Goal: Information Seeking & Learning: Compare options

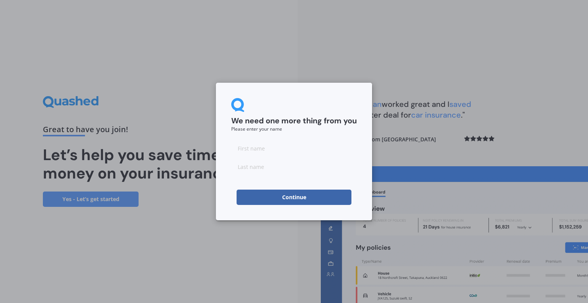
click at [290, 148] on input at bounding box center [294, 147] width 126 height 15
type input "[PERSON_NAME]"
click button "Continue" at bounding box center [294, 196] width 115 height 15
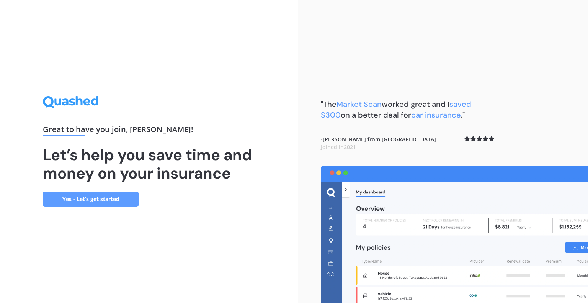
click at [130, 199] on link "Yes - Let’s get started" at bounding box center [91, 198] width 96 height 15
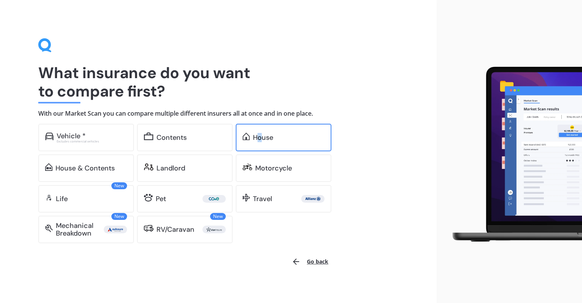
click at [260, 139] on div "House" at bounding box center [263, 138] width 20 height 8
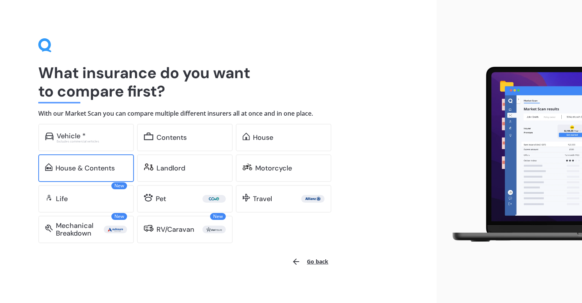
click at [73, 165] on div "House & Contents" at bounding box center [84, 168] width 59 height 8
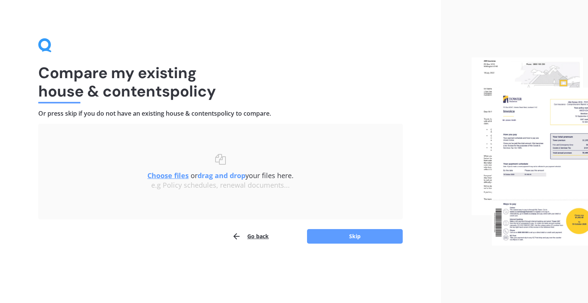
click at [170, 177] on u "Choose files" at bounding box center [167, 175] width 41 height 9
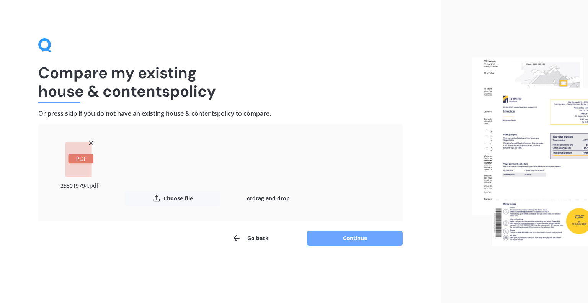
click at [347, 240] on button "Continue" at bounding box center [355, 238] width 96 height 15
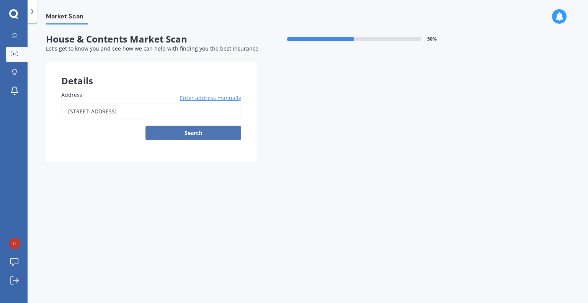
click at [181, 134] on button "Search" at bounding box center [193, 133] width 96 height 15
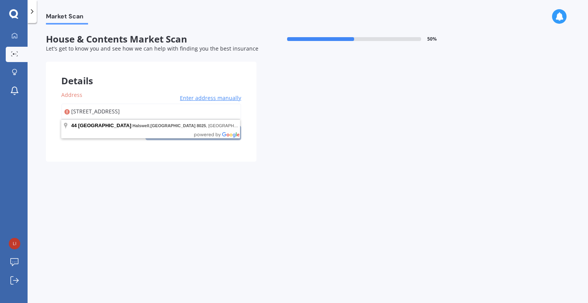
click at [153, 111] on input "[STREET_ADDRESS]" at bounding box center [151, 111] width 180 height 16
click at [157, 166] on form "House & Contents Market Scan 50 % Let's get to know you and see how we can help…" at bounding box center [256, 101] width 421 height 134
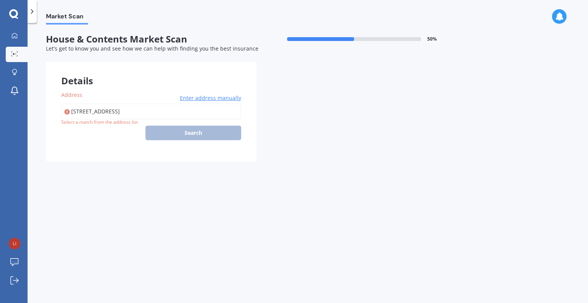
click at [175, 107] on input "[STREET_ADDRESS]" at bounding box center [151, 111] width 180 height 16
type input "[STREET_ADDRESS]"
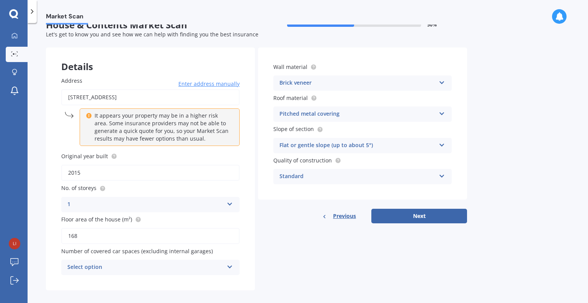
scroll to position [21, 0]
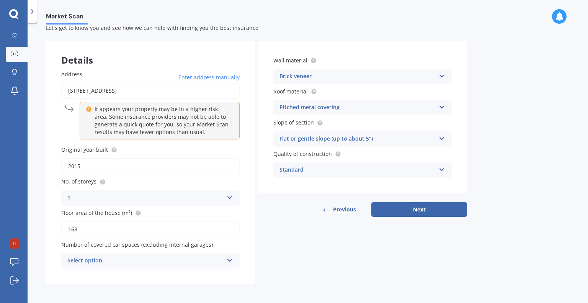
click at [197, 261] on div "Select option" at bounding box center [145, 260] width 156 height 9
click at [124, 180] on div "0" at bounding box center [151, 177] width 178 height 14
click at [406, 207] on button "Next" at bounding box center [419, 209] width 96 height 15
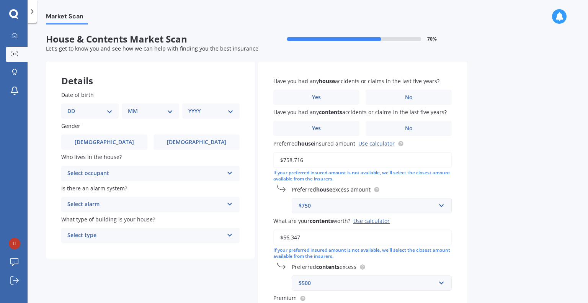
scroll to position [0, 0]
click at [112, 111] on select "DD 01 02 03 04 05 06 07 08 09 10 11 12 13 14 15 16 17 18 19 20 21 22 23 24 25 2…" at bounding box center [89, 111] width 45 height 8
select select "09"
click at [73, 107] on select "DD 01 02 03 04 05 06 07 08 09 10 11 12 13 14 15 16 17 18 19 20 21 22 23 24 25 2…" at bounding box center [89, 111] width 45 height 8
click at [148, 111] on select "MM 01 02 03 04 05 06 07 08 09 10 11 12" at bounding box center [152, 111] width 42 height 8
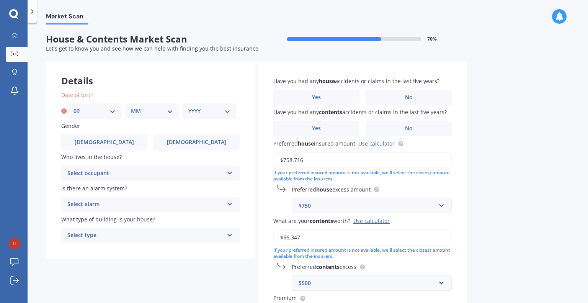
select select "06"
click at [131, 107] on select "MM 01 02 03 04 05 06 07 08 09 10 11 12" at bounding box center [152, 111] width 42 height 8
click at [199, 107] on select "YYYY 2009 2008 2007 2006 2005 2004 2003 2002 2001 2000 1999 1998 1997 1996 1995…" at bounding box center [209, 111] width 42 height 8
select select "1976"
click at [188, 107] on select "YYYY 2009 2008 2007 2006 2005 2004 2003 2002 2001 2000 1999 1998 1997 1996 1995…" at bounding box center [209, 111] width 42 height 8
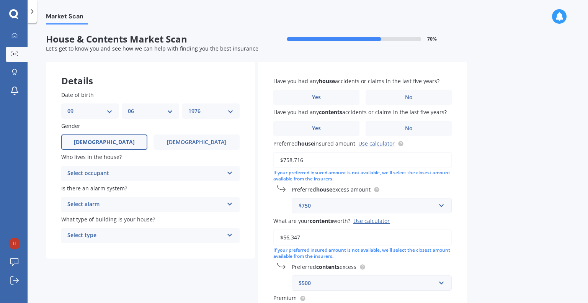
click at [121, 141] on label "[DEMOGRAPHIC_DATA]" at bounding box center [104, 141] width 86 height 15
click at [0, 0] on input "[DEMOGRAPHIC_DATA]" at bounding box center [0, 0] width 0 height 0
click at [116, 176] on div "Select occupant" at bounding box center [145, 173] width 156 height 9
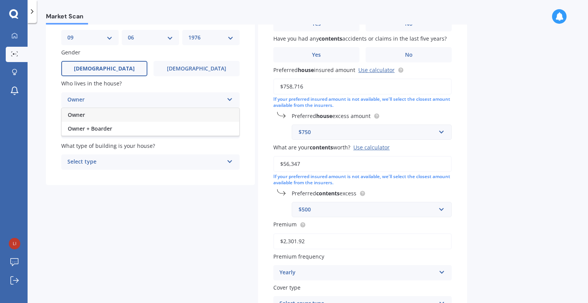
scroll to position [77, 0]
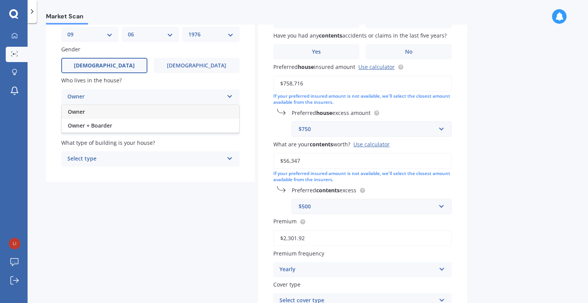
click at [103, 113] on div "Owner" at bounding box center [151, 112] width 178 height 14
click at [98, 132] on div "Select alarm" at bounding box center [145, 127] width 156 height 9
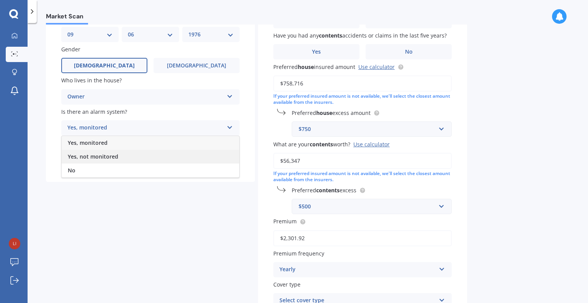
click at [95, 156] on span "Yes, not monitored" at bounding box center [93, 156] width 51 height 7
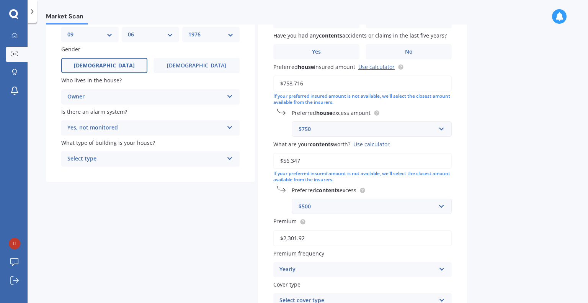
click at [93, 162] on div "Select type" at bounding box center [145, 158] width 156 height 9
click at [92, 174] on span "Freestanding" at bounding box center [85, 173] width 34 height 7
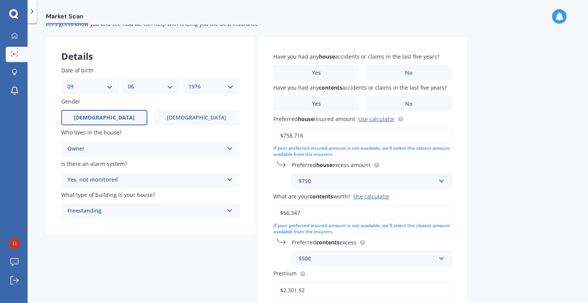
scroll to position [0, 0]
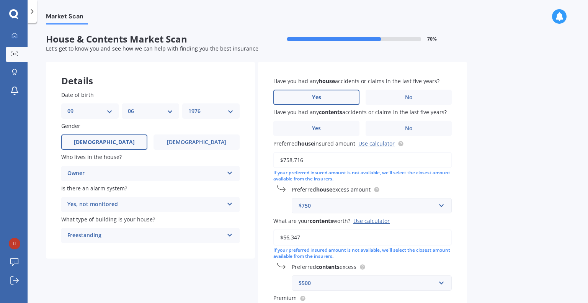
click at [317, 96] on span "Yes" at bounding box center [316, 97] width 9 height 7
click at [0, 0] on input "Yes" at bounding box center [0, 0] width 0 height 0
click at [317, 96] on span "Yes" at bounding box center [316, 97] width 9 height 7
click at [0, 0] on input "Yes" at bounding box center [0, 0] width 0 height 0
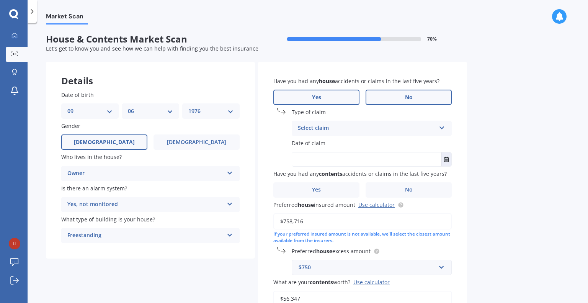
click at [398, 96] on label "No" at bounding box center [409, 97] width 86 height 15
click at [0, 0] on input "No" at bounding box center [0, 0] width 0 height 0
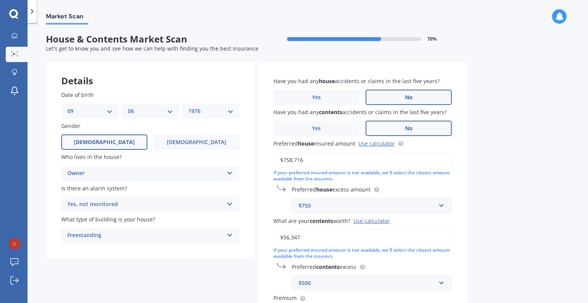
click at [385, 135] on label "No" at bounding box center [409, 128] width 86 height 15
click at [0, 0] on input "No" at bounding box center [0, 0] width 0 height 0
drag, startPoint x: 318, startPoint y: 162, endPoint x: 266, endPoint y: 163, distance: 52.1
click at [267, 163] on div "Have you had any house accidents or claims in the last five years? Yes No Have …" at bounding box center [362, 231] width 209 height 338
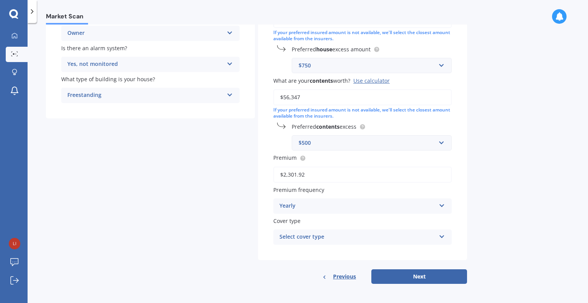
scroll to position [140, 0]
click at [367, 235] on div "Select cover type" at bounding box center [357, 236] width 156 height 9
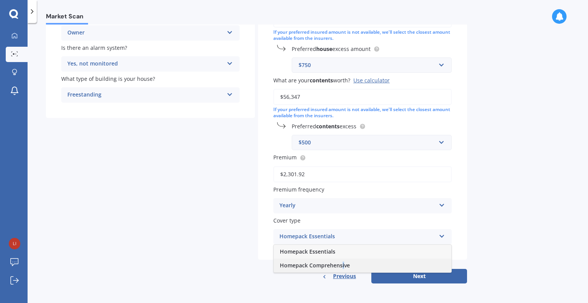
click at [343, 266] on span "Homepack Comprehensive" at bounding box center [315, 264] width 70 height 7
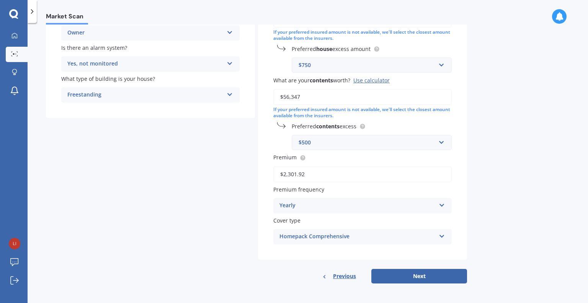
click at [310, 201] on div "Yearly" at bounding box center [357, 205] width 156 height 9
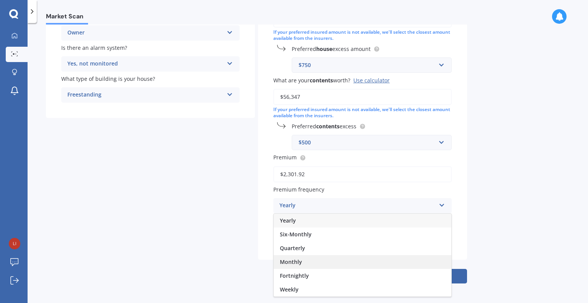
click at [291, 263] on span "Monthly" at bounding box center [291, 261] width 22 height 7
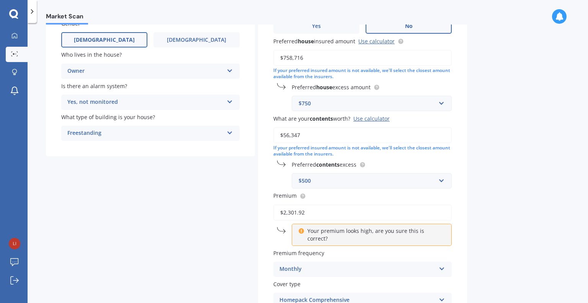
scroll to position [64, 0]
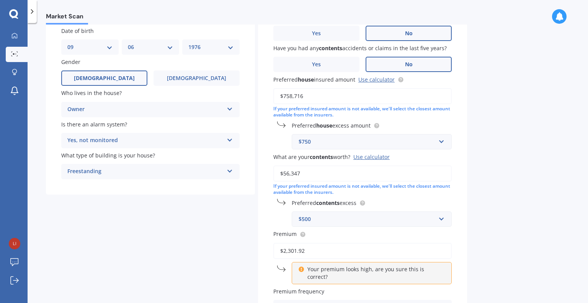
click at [314, 268] on p "Your premium looks high, are you sure this is correct?" at bounding box center [374, 272] width 135 height 15
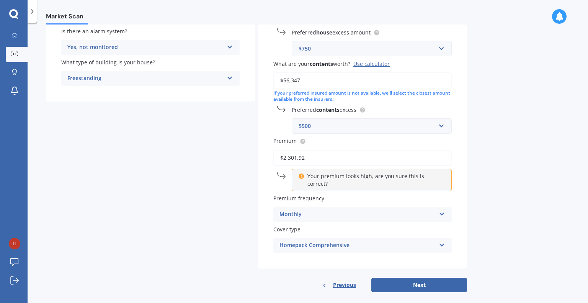
scroll to position [158, 0]
click at [297, 195] on div "Premium frequency Monthly Yearly Six-Monthly Quarterly Monthly Fortnightly Week…" at bounding box center [362, 207] width 178 height 28
click at [297, 209] on div "Monthly" at bounding box center [357, 213] width 156 height 9
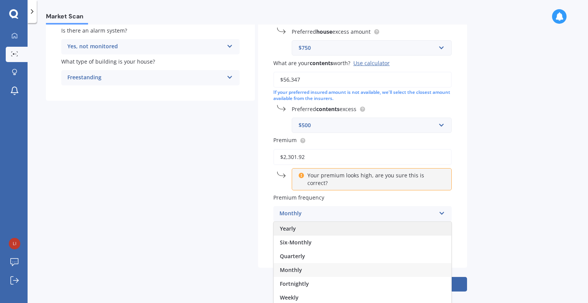
click at [291, 225] on span "Yearly" at bounding box center [288, 228] width 16 height 7
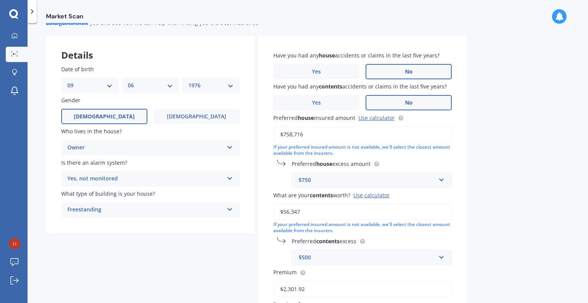
scroll to position [0, 0]
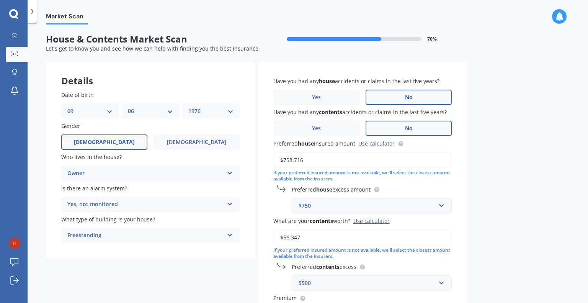
click at [166, 179] on div "Owner Owner Owner + Boarder" at bounding box center [150, 173] width 178 height 15
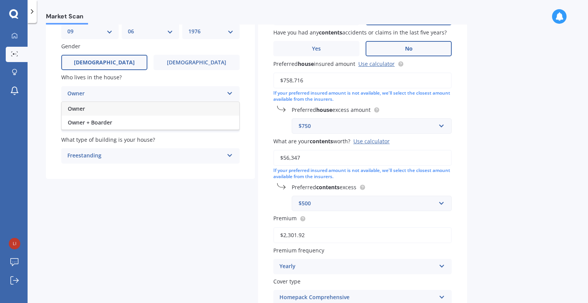
scroll to position [140, 0]
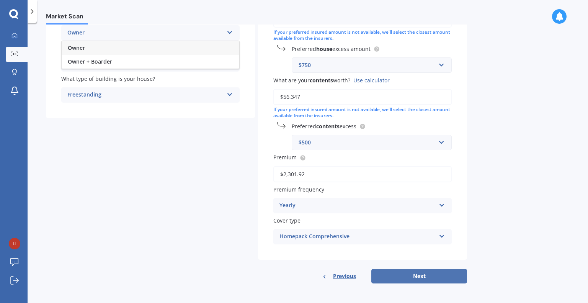
click at [407, 271] on button "Next" at bounding box center [419, 276] width 96 height 15
select select "09"
select select "06"
select select "1976"
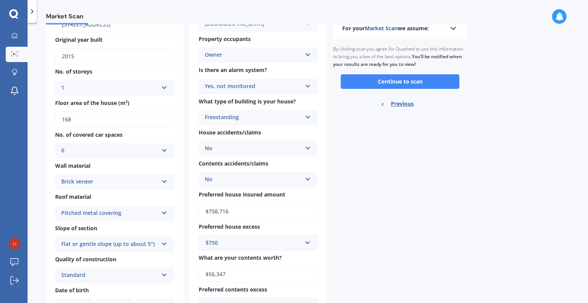
scroll to position [3, 0]
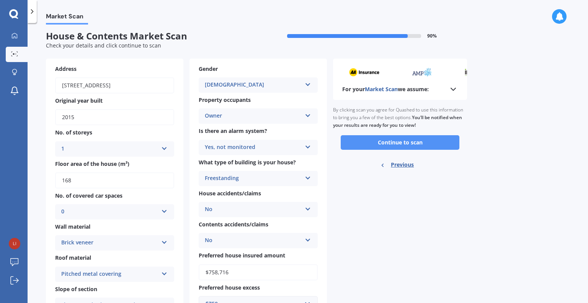
click at [382, 144] on button "Continue to scan" at bounding box center [400, 142] width 119 height 15
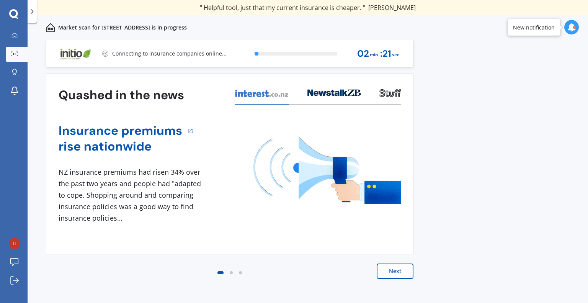
click at [405, 275] on button "Next" at bounding box center [395, 270] width 37 height 15
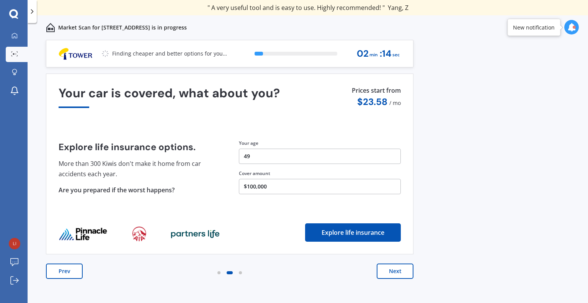
click at [386, 271] on button "Next" at bounding box center [395, 270] width 37 height 15
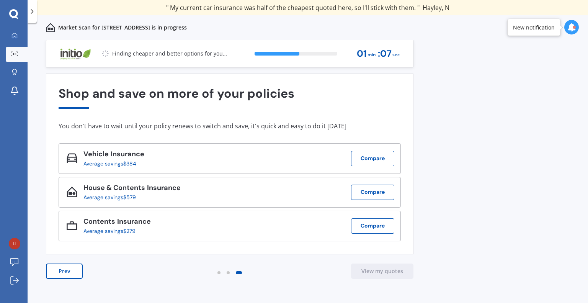
click at [521, 23] on div "New notification" at bounding box center [534, 27] width 42 height 8
click at [568, 25] on icon at bounding box center [571, 27] width 8 height 8
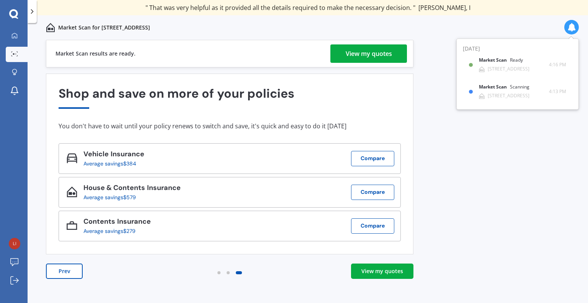
click at [375, 57] on div "View my quotes" at bounding box center [369, 53] width 46 height 18
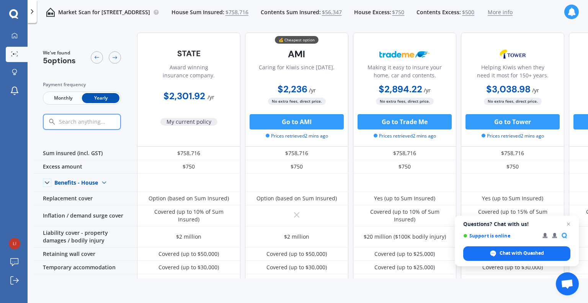
click at [56, 96] on span "Monthly" at bounding box center [63, 98] width 38 height 10
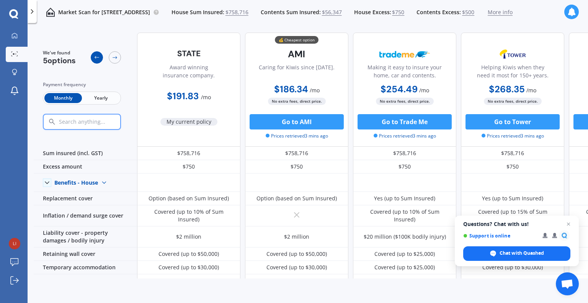
click at [96, 61] on div at bounding box center [97, 57] width 12 height 12
click at [109, 60] on div at bounding box center [106, 57] width 30 height 16
click at [110, 59] on div at bounding box center [115, 57] width 12 height 12
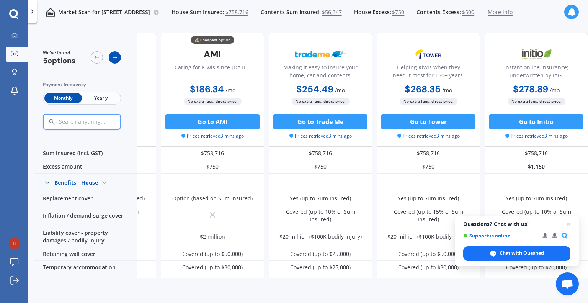
scroll to position [0, 88]
click at [115, 57] on icon at bounding box center [115, 57] width 6 height 6
click at [98, 53] on div at bounding box center [97, 57] width 12 height 12
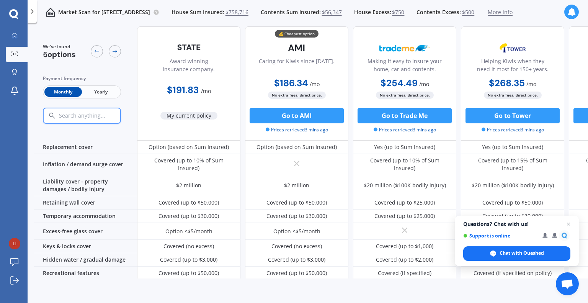
scroll to position [0, 0]
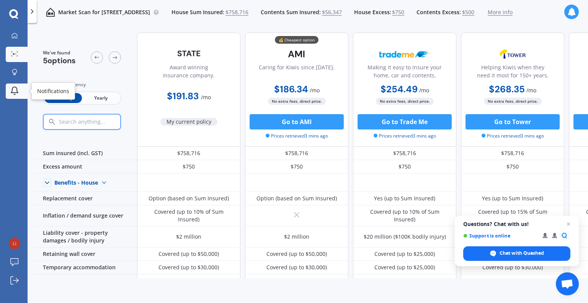
click at [21, 89] on link "Notifications" at bounding box center [17, 90] width 22 height 15
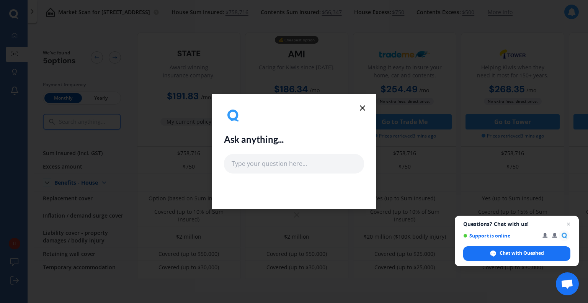
click at [356, 109] on div "Ask anything..." at bounding box center [294, 139] width 140 height 67
